Goal: Check status: Check status

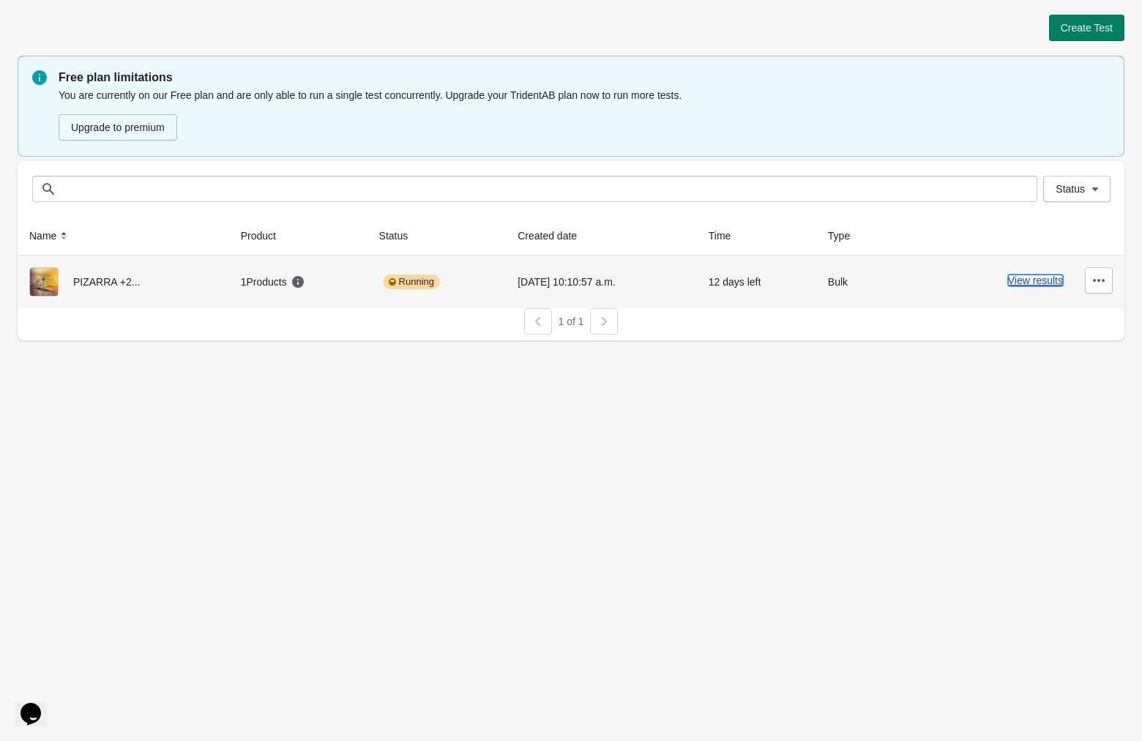
click at [1008, 280] on button "View results" at bounding box center [1035, 281] width 55 height 12
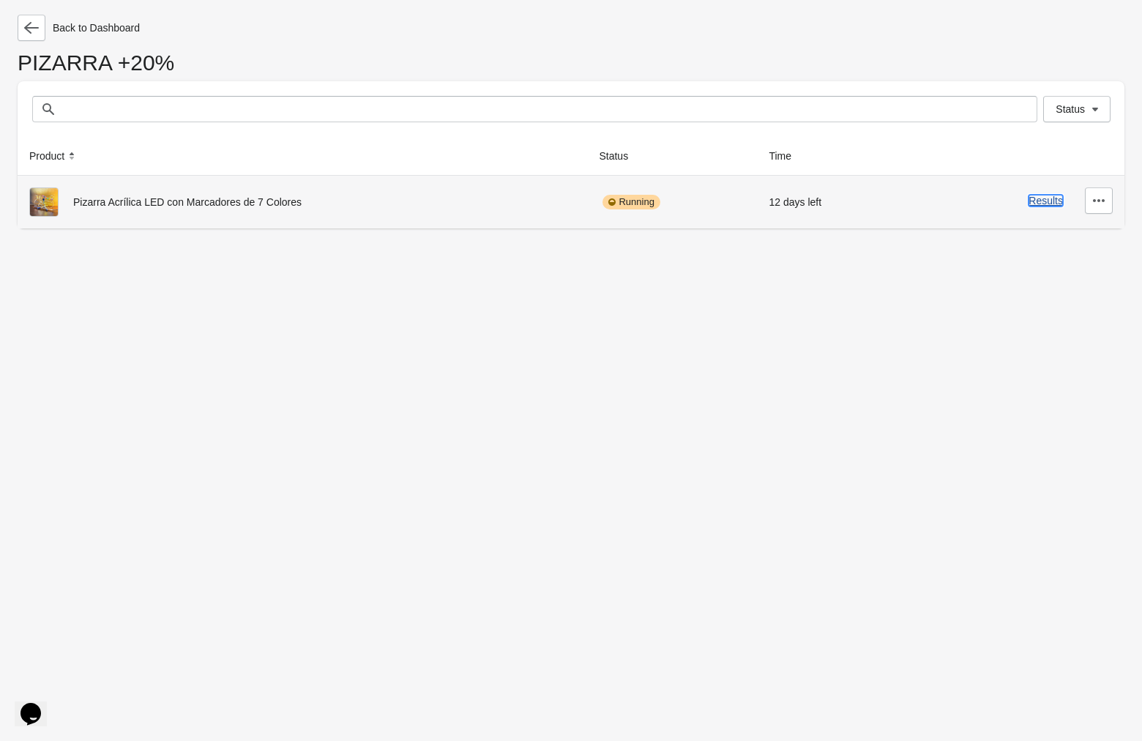
click at [1029, 201] on button "Results" at bounding box center [1046, 201] width 34 height 12
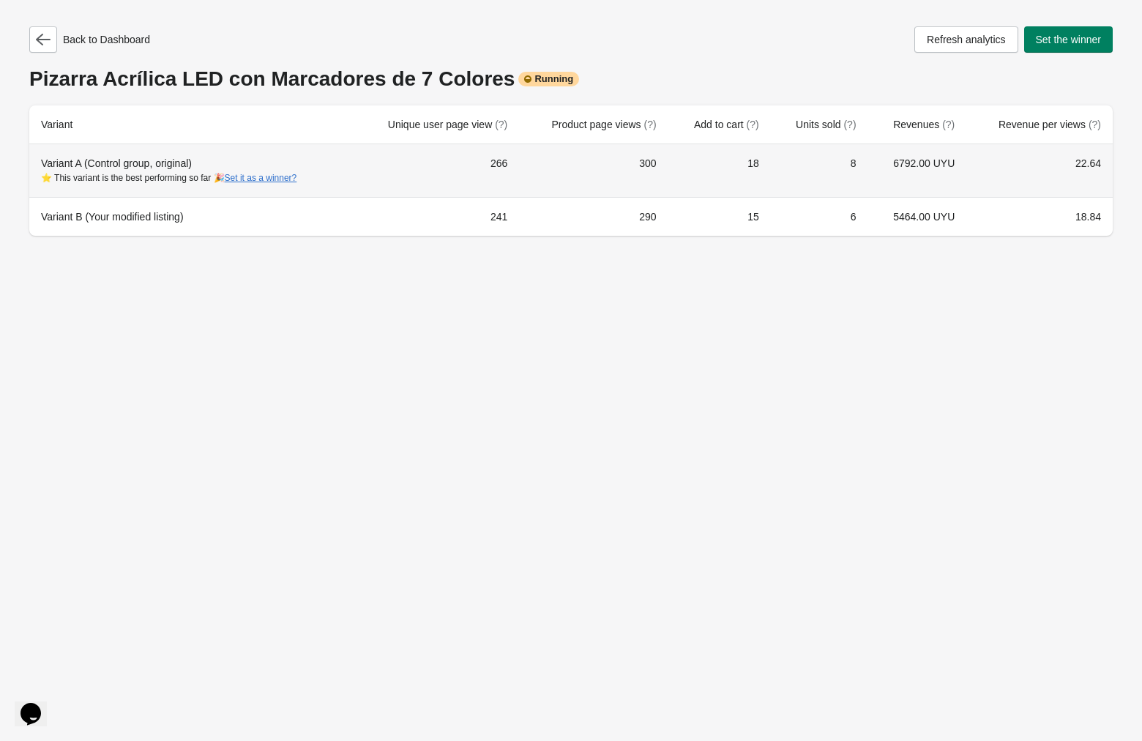
click at [1054, 161] on td "22.64" at bounding box center [1039, 170] width 146 height 53
drag, startPoint x: 1082, startPoint y: 160, endPoint x: 1086, endPoint y: 191, distance: 31.0
click at [1086, 191] on td "22.64" at bounding box center [1039, 170] width 146 height 53
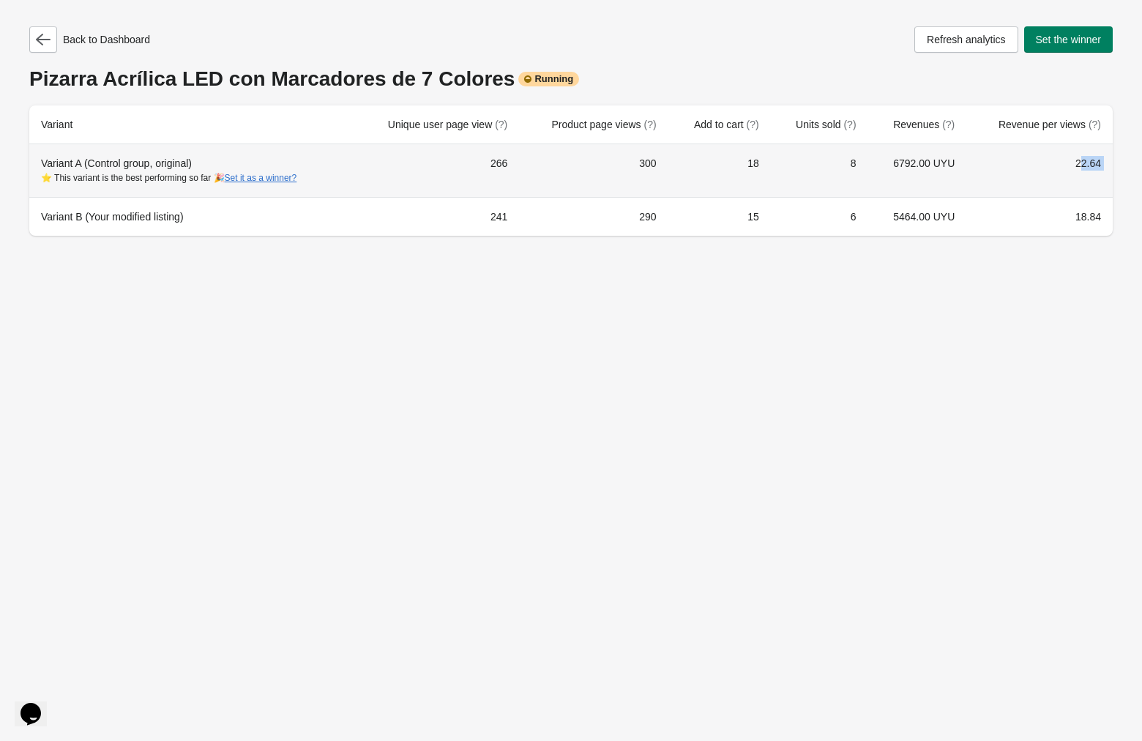
click at [1085, 175] on td "22.64" at bounding box center [1039, 170] width 146 height 53
click at [1061, 216] on td "18.84" at bounding box center [1039, 216] width 146 height 39
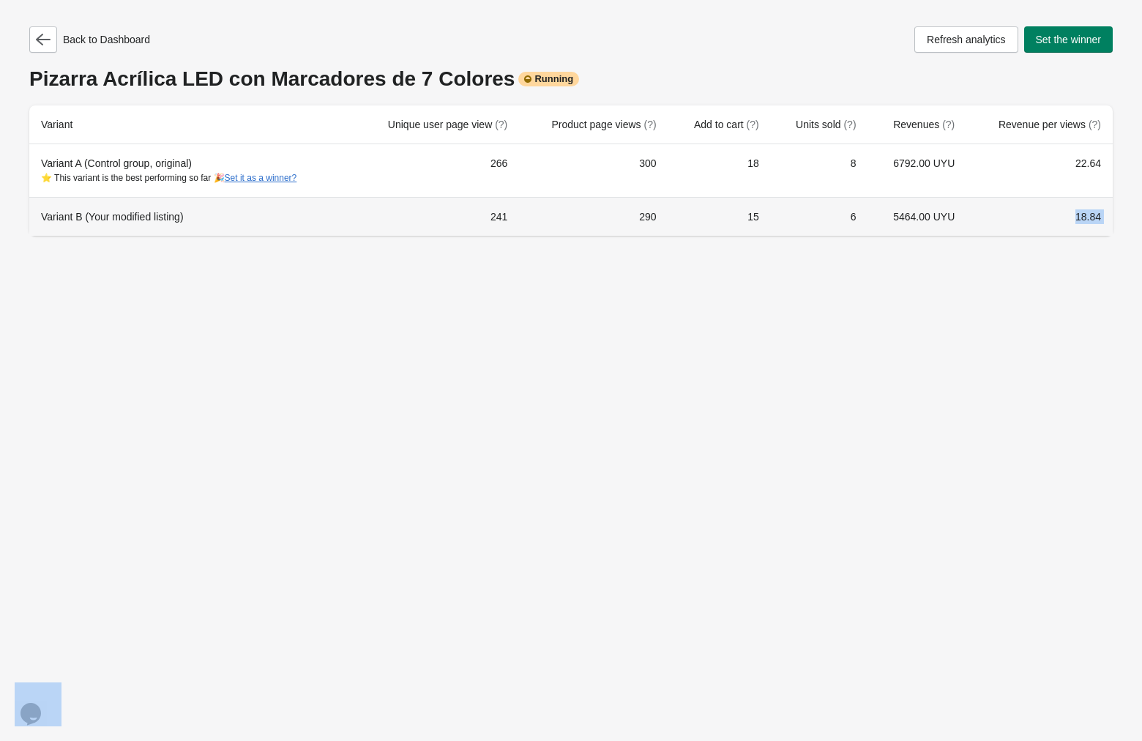
click at [1061, 216] on td "18.84" at bounding box center [1039, 216] width 146 height 39
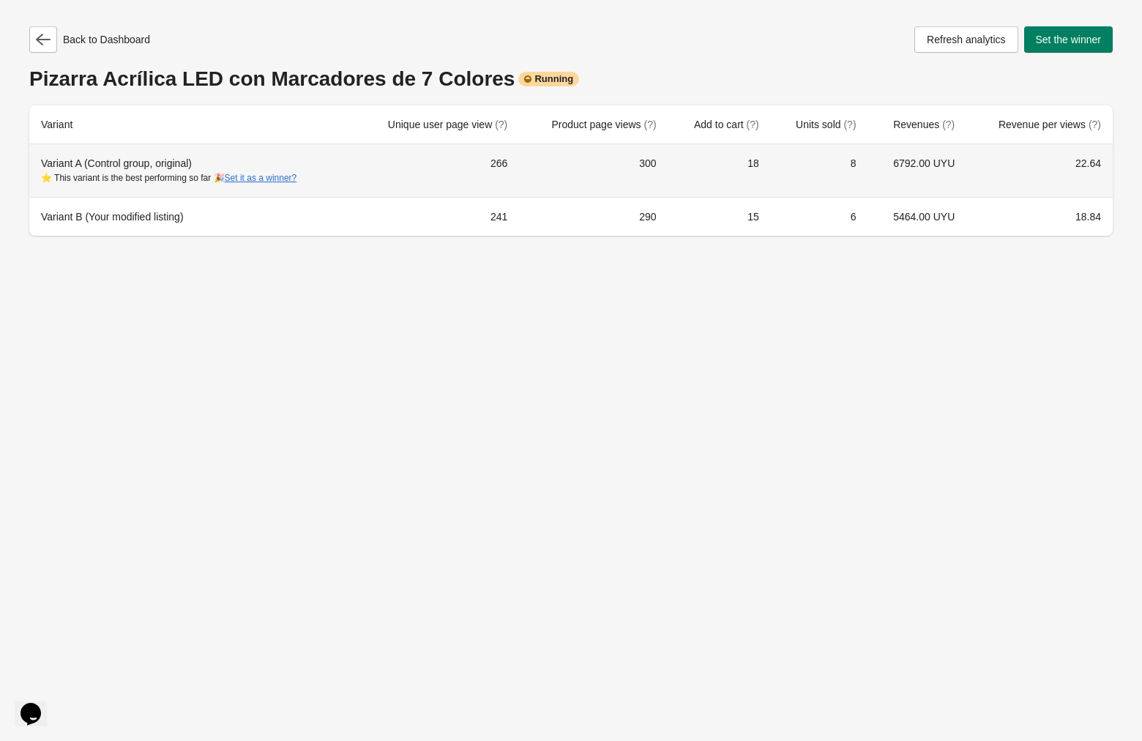
click at [1075, 166] on td "22.64" at bounding box center [1039, 170] width 146 height 53
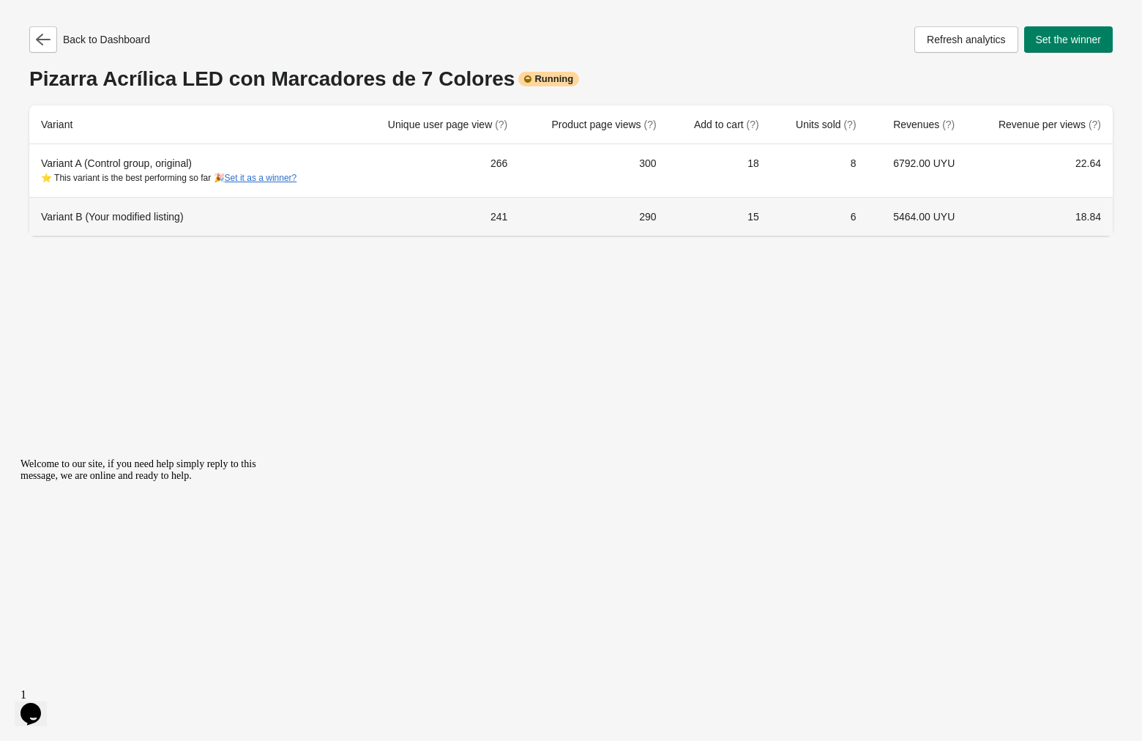
click at [1087, 232] on td "18.84" at bounding box center [1039, 216] width 146 height 39
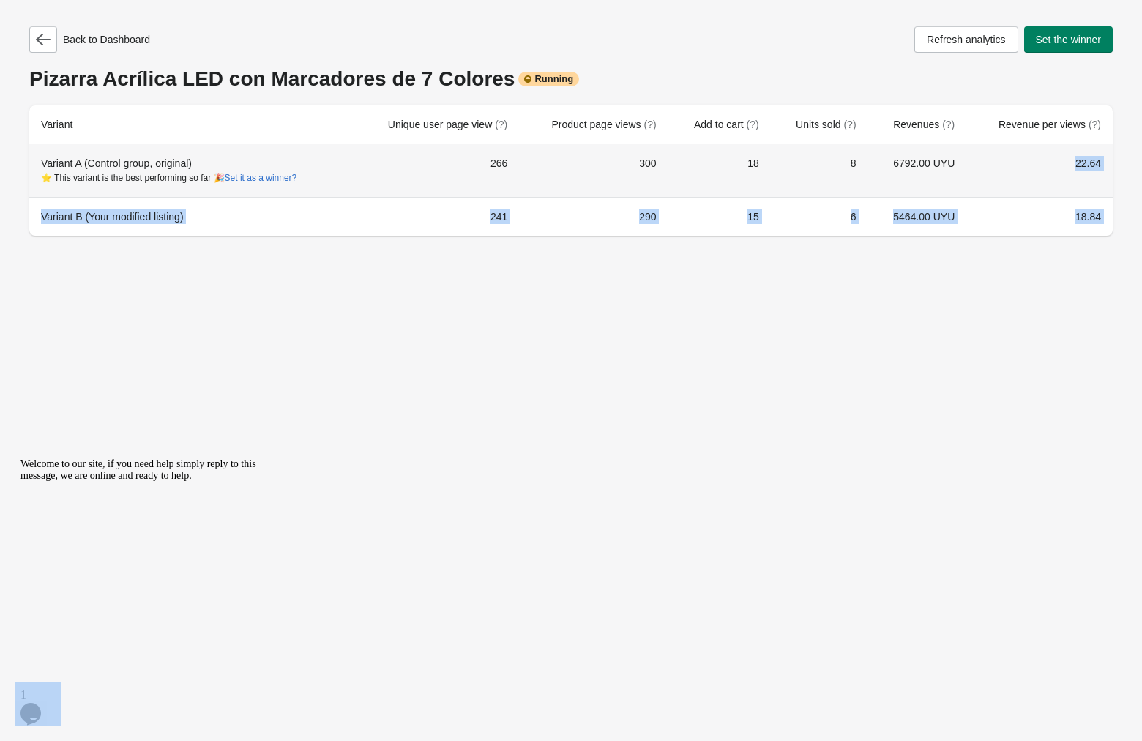
drag, startPoint x: 1086, startPoint y: 220, endPoint x: 1084, endPoint y: 181, distance: 39.6
click at [1084, 181] on tbody "Variant A (Control group, original) ⭐ This variant is the best performing so fa…" at bounding box center [571, 190] width 1084 height 92
click at [1087, 165] on td "22.64" at bounding box center [1039, 170] width 146 height 53
